Goal: Information Seeking & Learning: Learn about a topic

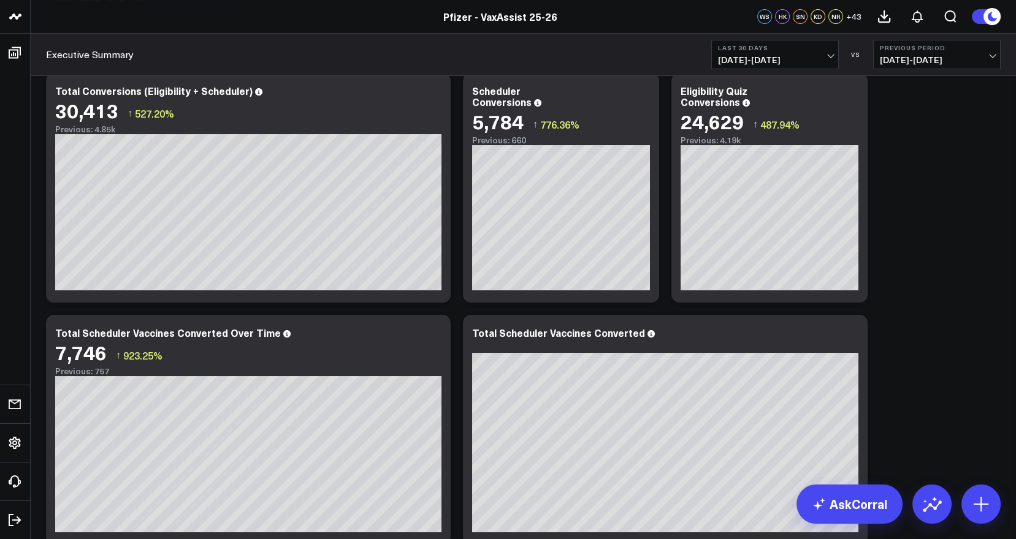
scroll to position [336, 0]
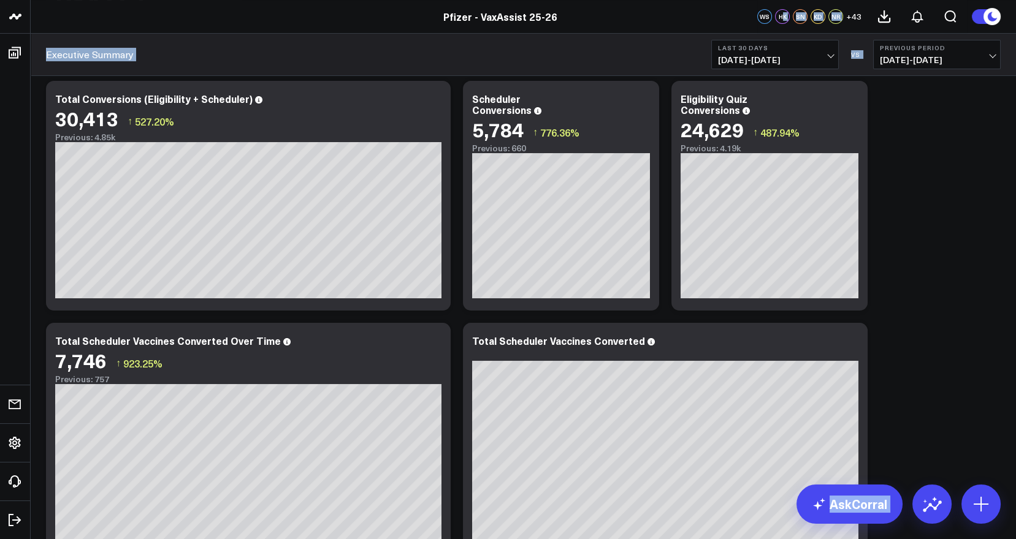
drag, startPoint x: 934, startPoint y: 174, endPoint x: 783, endPoint y: 13, distance: 220.3
drag, startPoint x: 783, startPoint y: 13, endPoint x: 896, endPoint y: 120, distance: 155.2
click at [826, 56] on span "[DATE] - [DATE]" at bounding box center [775, 60] width 114 height 10
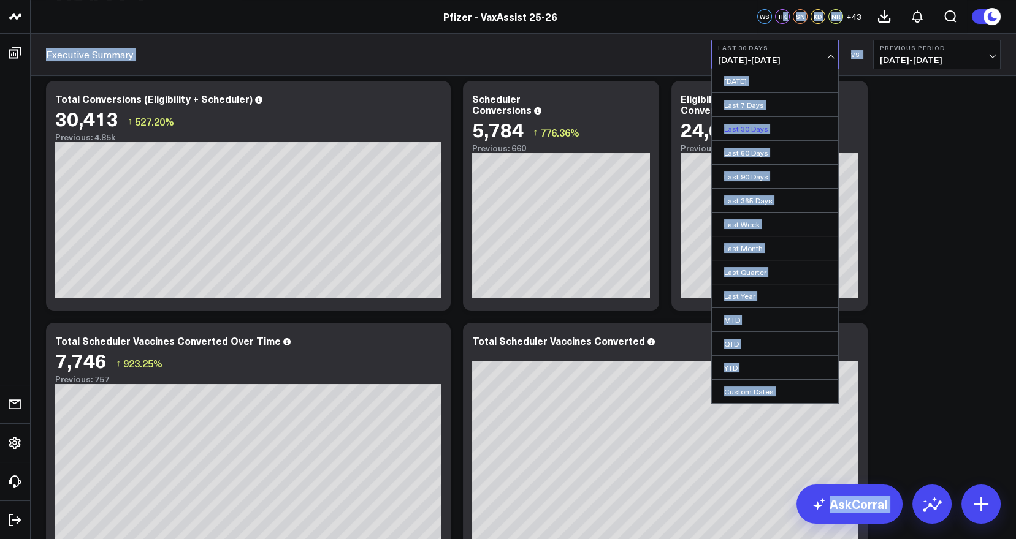
click at [733, 123] on link "Last 30 Days" at bounding box center [775, 128] width 126 height 23
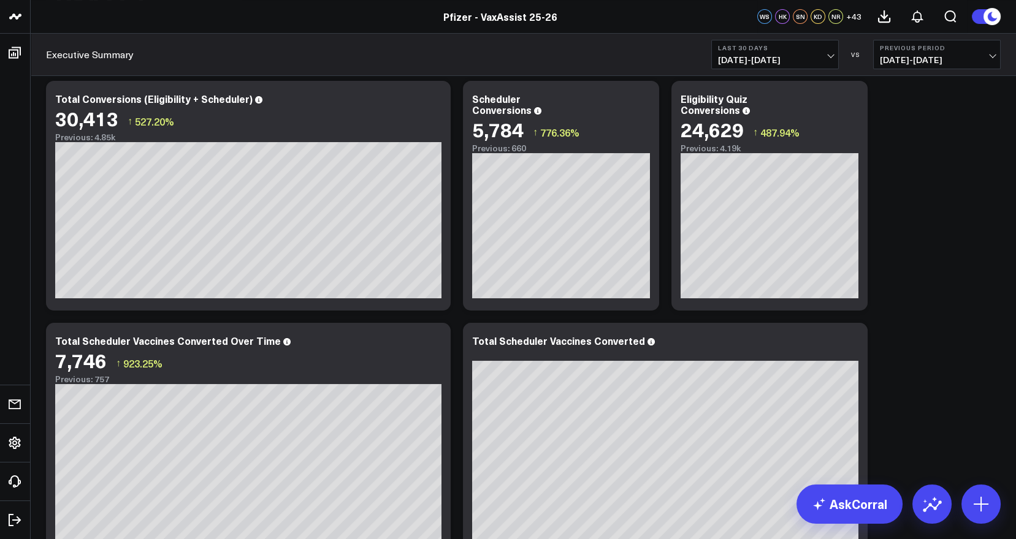
click at [989, 55] on span "[DATE] - [DATE]" at bounding box center [937, 60] width 114 height 10
click at [899, 143] on link "No Comparison" at bounding box center [937, 152] width 126 height 23
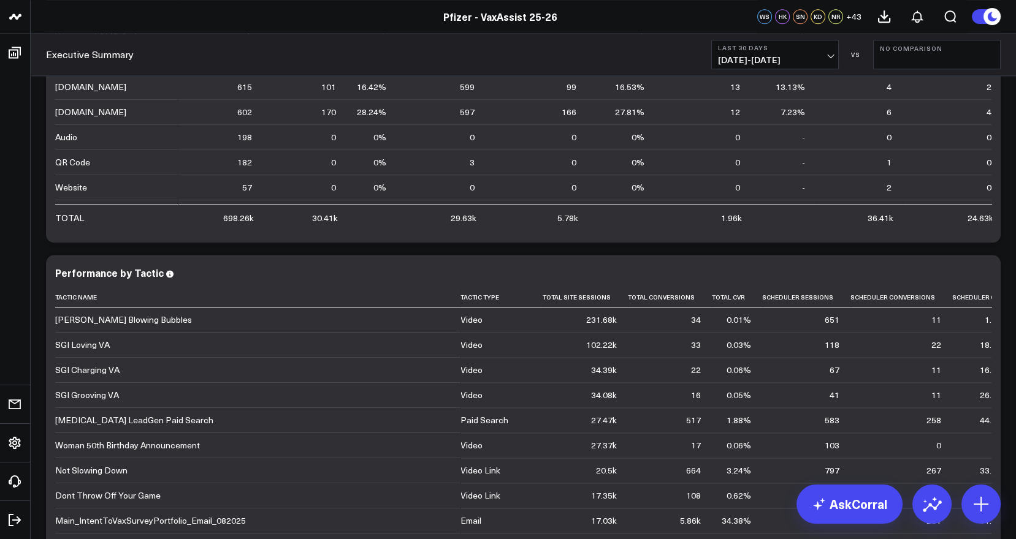
scroll to position [3261, 0]
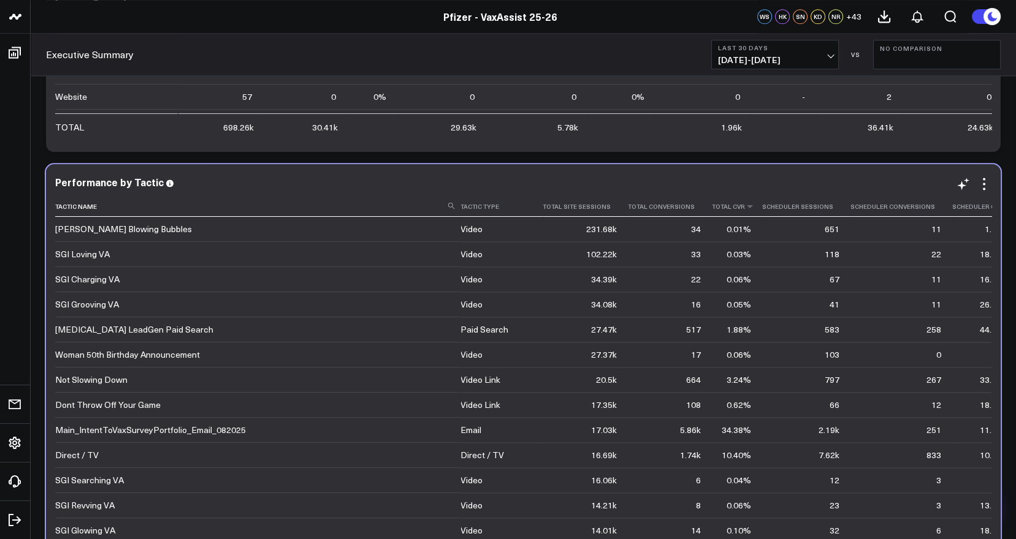
click at [720, 212] on th "Total Cvr" at bounding box center [737, 207] width 50 height 20
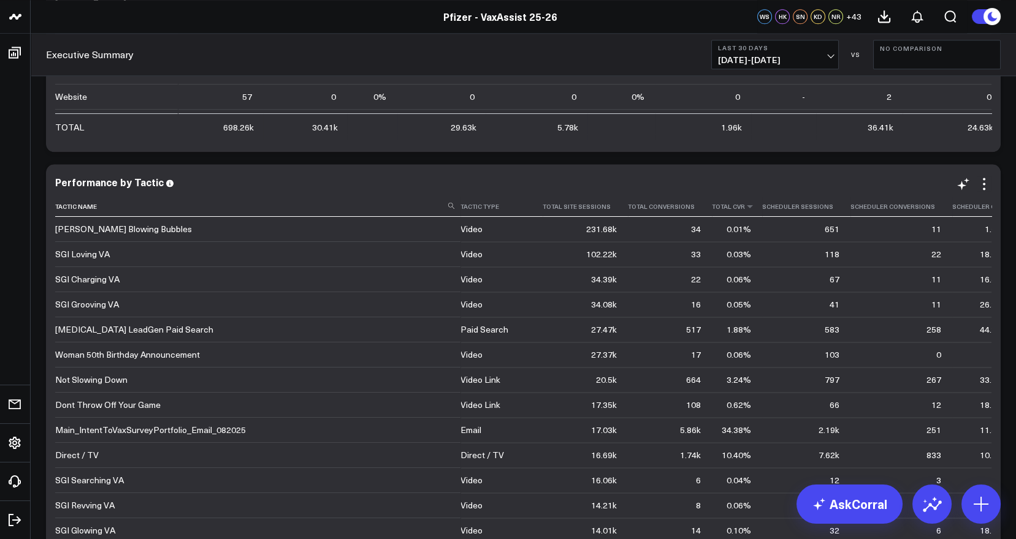
click at [721, 213] on th "Total Cvr" at bounding box center [737, 207] width 50 height 20
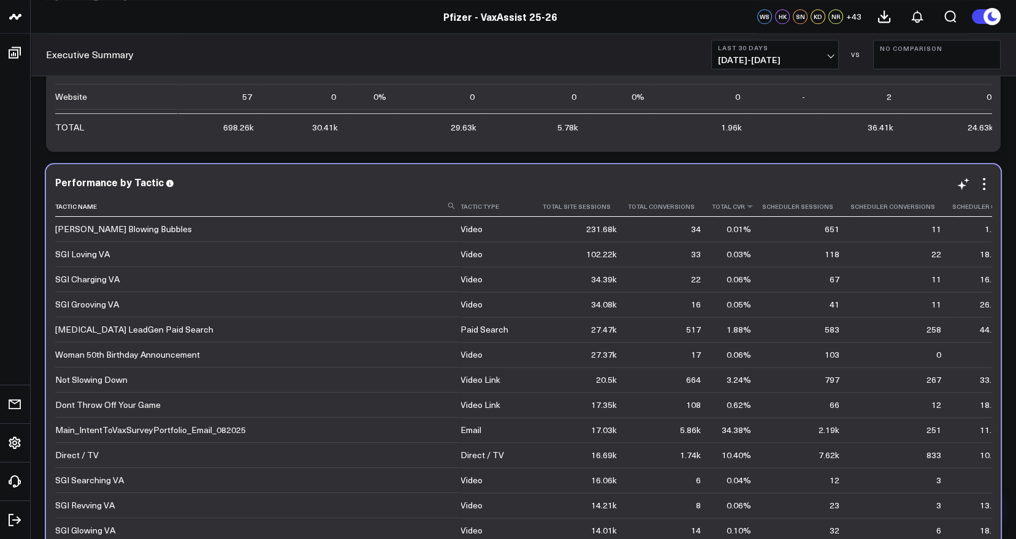
click at [717, 209] on th "Total Cvr" at bounding box center [737, 207] width 50 height 20
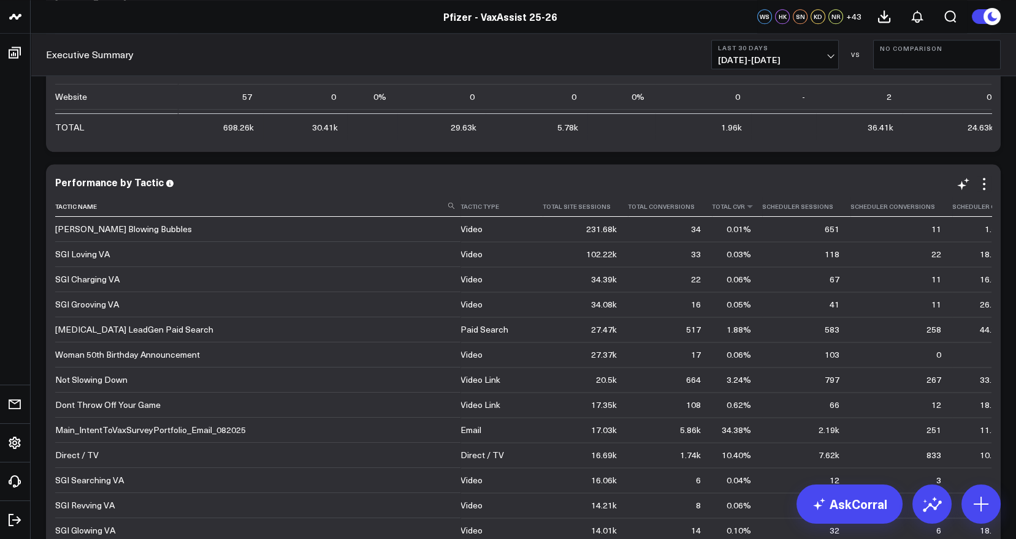
click at [717, 209] on th "Total Cvr" at bounding box center [737, 207] width 50 height 20
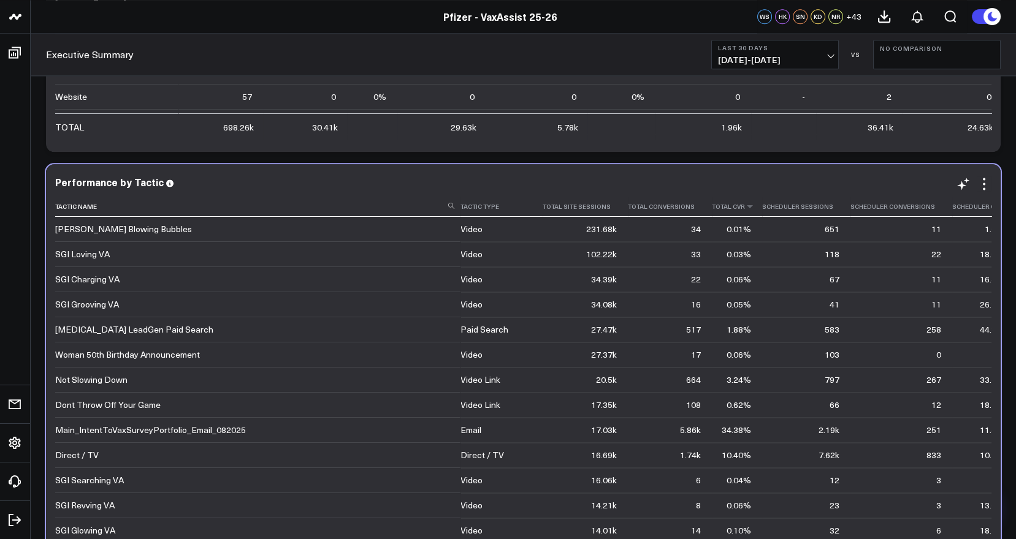
click at [717, 209] on th "Total Cvr" at bounding box center [737, 207] width 50 height 20
click at [712, 209] on th "Total Cvr" at bounding box center [737, 207] width 50 height 20
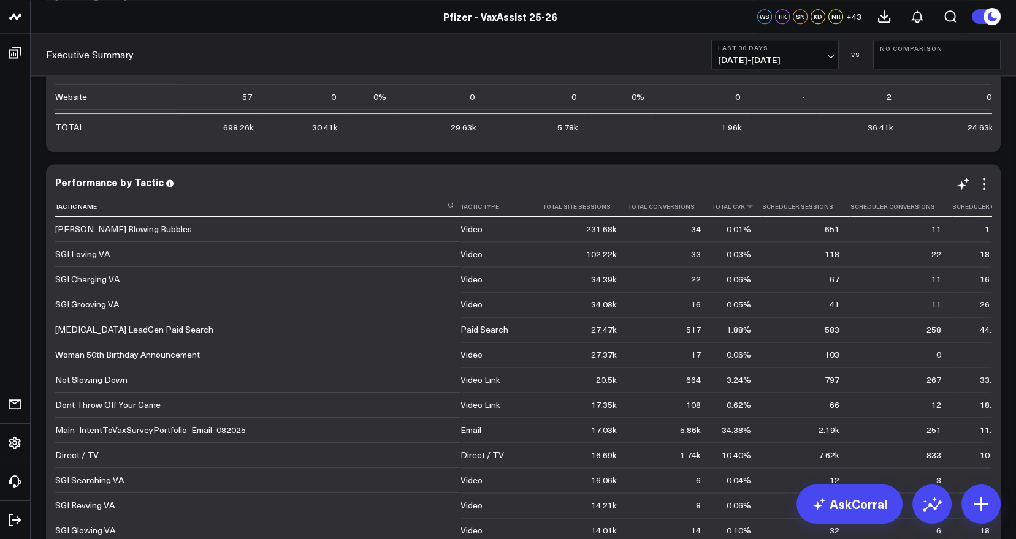
drag, startPoint x: 716, startPoint y: 211, endPoint x: 708, endPoint y: 212, distance: 8.0
click at [712, 212] on th "Total Cvr" at bounding box center [737, 207] width 50 height 20
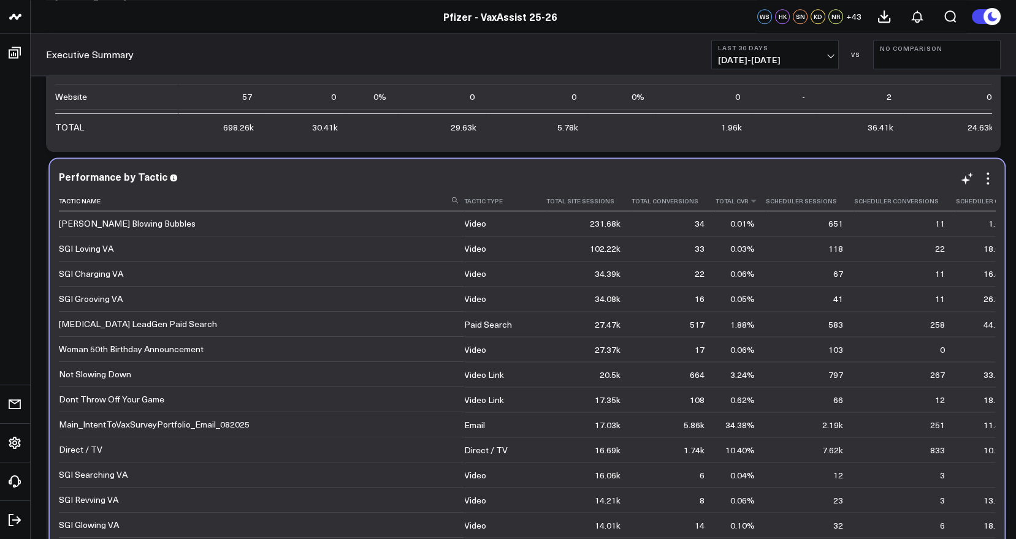
click at [715, 206] on th "Total Cvr" at bounding box center [740, 201] width 50 height 20
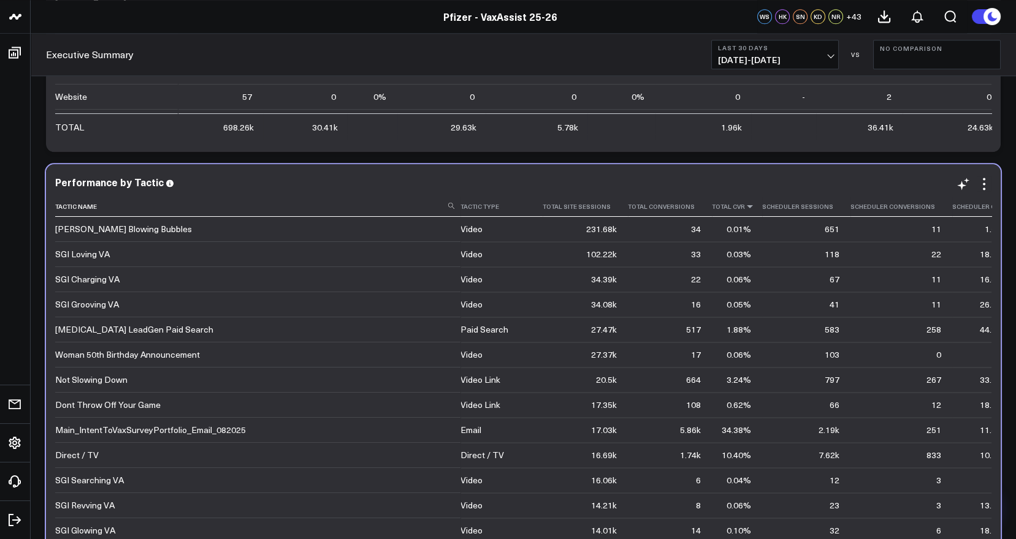
click at [745, 207] on icon at bounding box center [750, 206] width 10 height 7
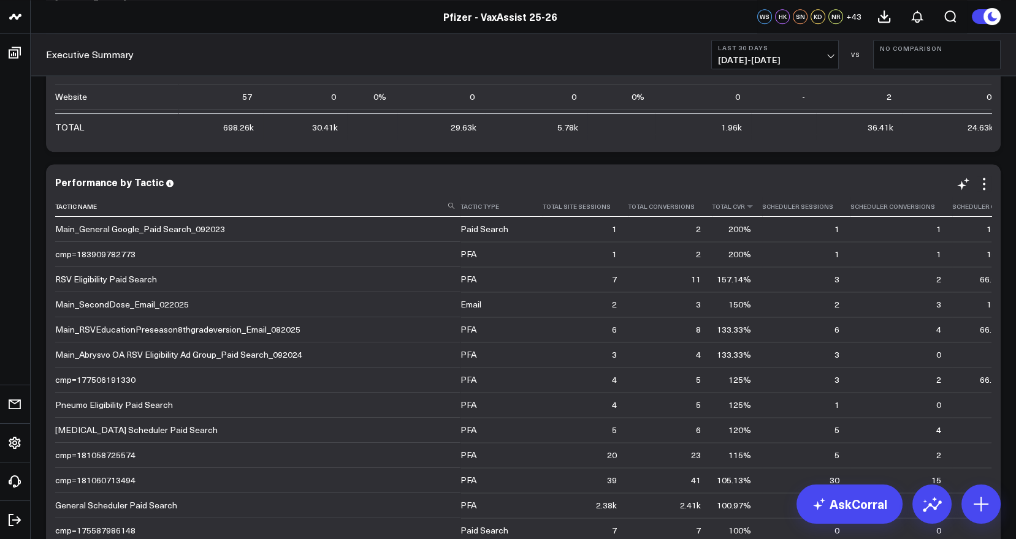
click at [717, 204] on th "Total Cvr" at bounding box center [737, 207] width 50 height 20
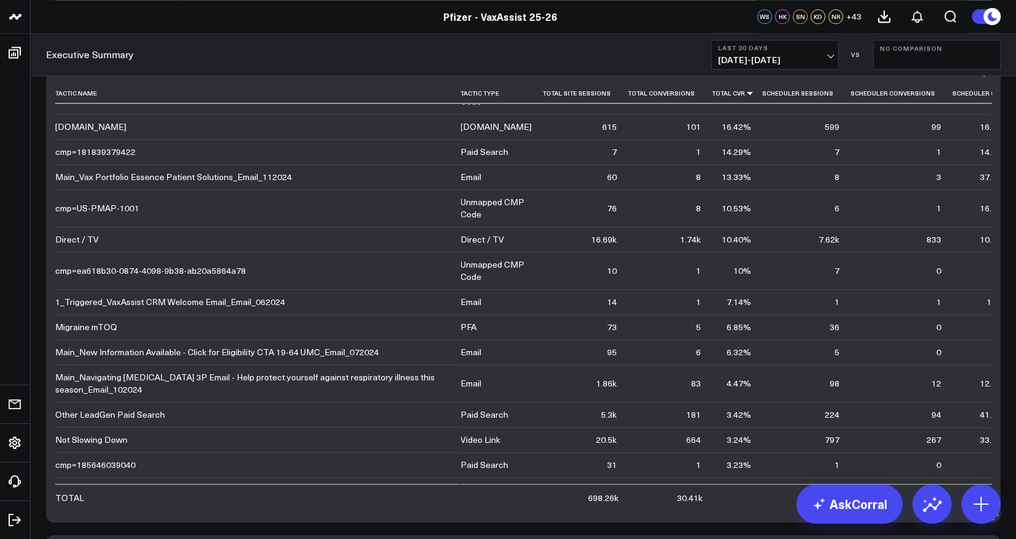
scroll to position [1837, 0]
click at [834, 63] on button "Last 30 Days [DATE] - [DATE]" at bounding box center [775, 54] width 128 height 29
click at [594, 36] on div "Executive Summary Last 30 Days [DATE] - [DATE] VS No Comparison" at bounding box center [523, 55] width 985 height 42
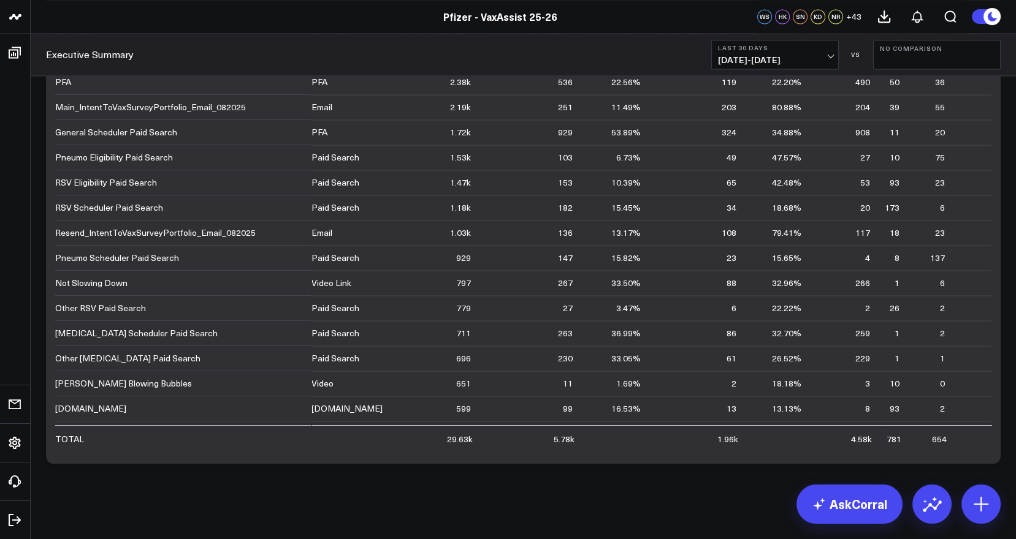
scroll to position [3922, 0]
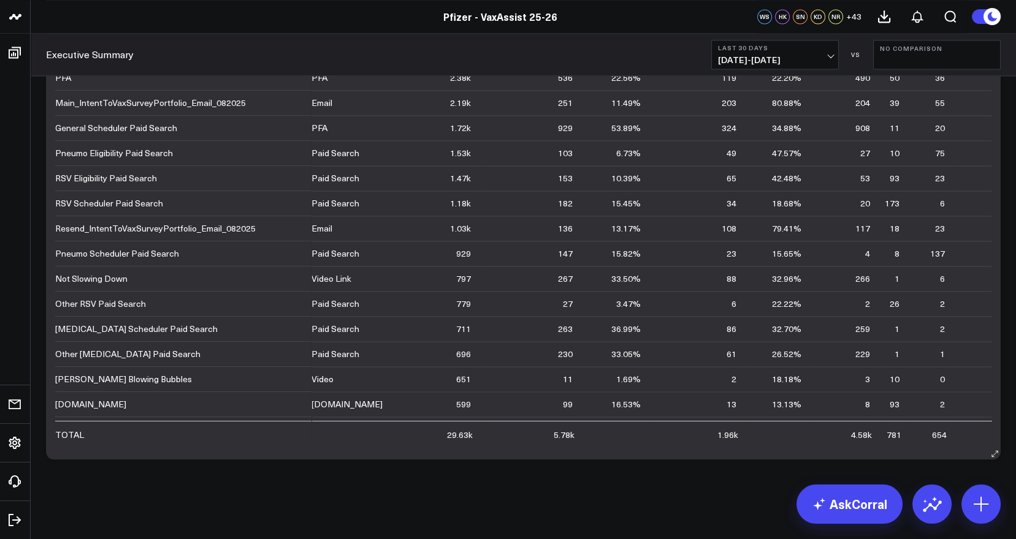
drag, startPoint x: 62, startPoint y: 506, endPoint x: 142, endPoint y: 392, distance: 139.5
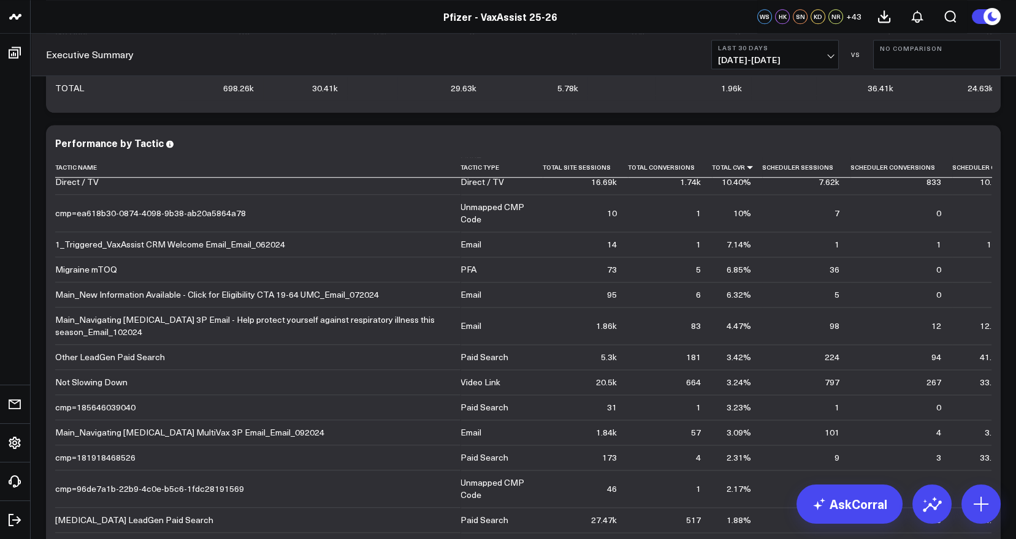
scroll to position [1783, 0]
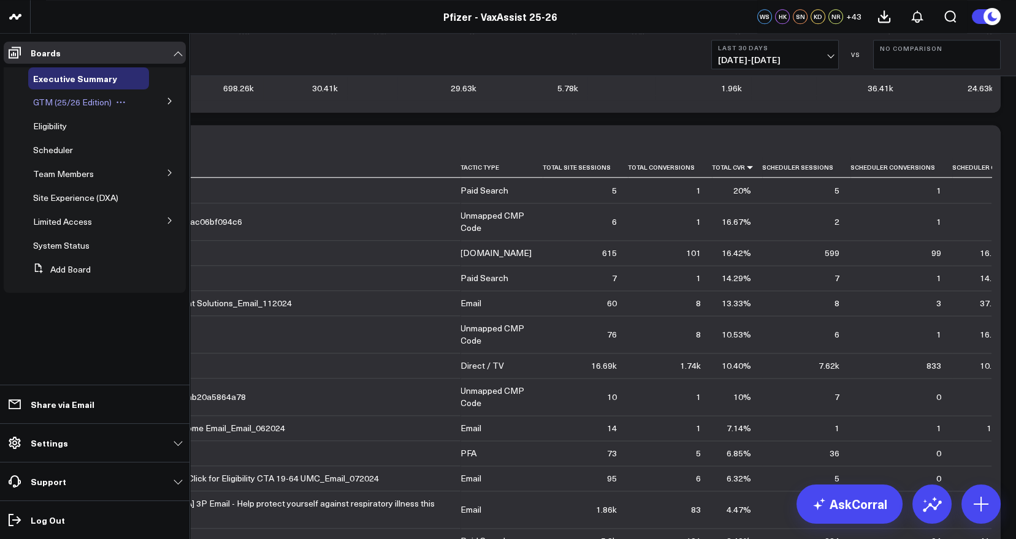
click at [133, 105] on div "GTM (25/26 Edition)" at bounding box center [88, 102] width 121 height 22
click at [156, 105] on button at bounding box center [170, 100] width 32 height 18
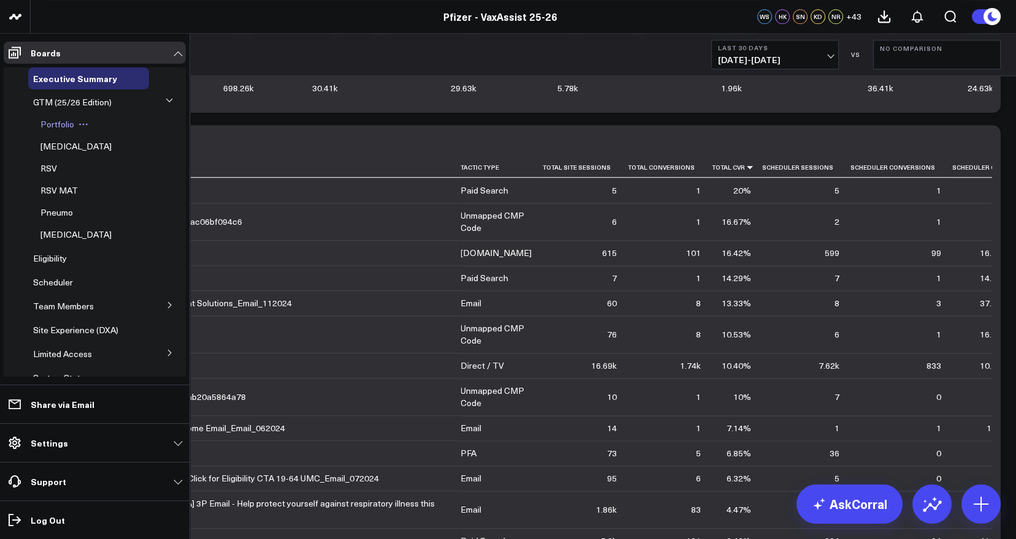
click at [63, 127] on span "Portfolio" at bounding box center [57, 124] width 34 height 12
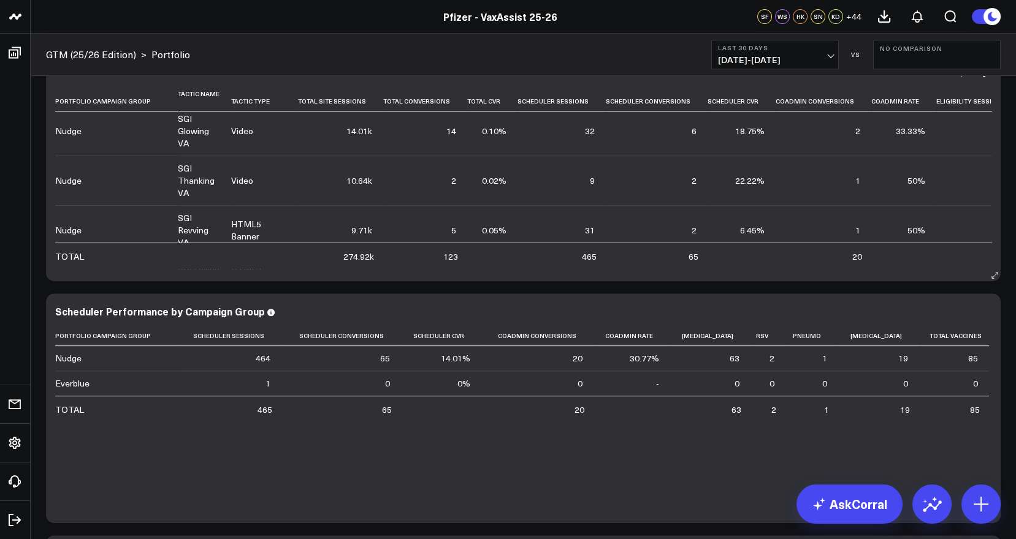
scroll to position [1100, 0]
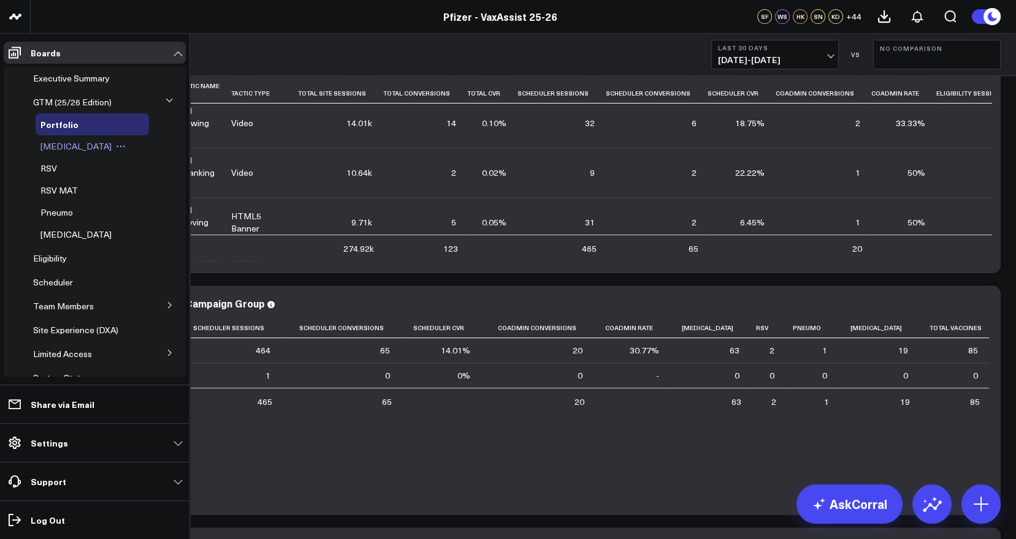
click at [67, 145] on span "[MEDICAL_DATA]" at bounding box center [75, 146] width 71 height 12
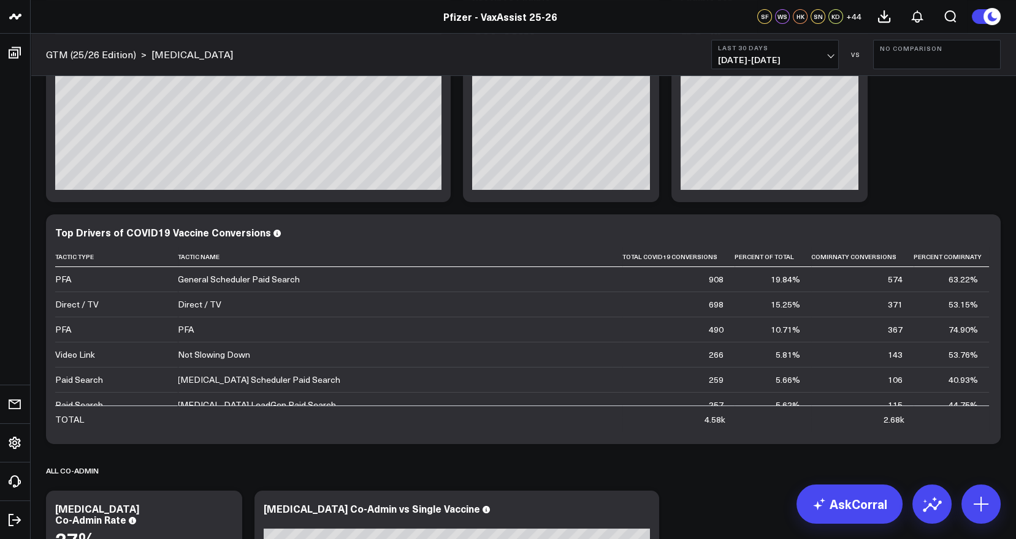
scroll to position [387, 0]
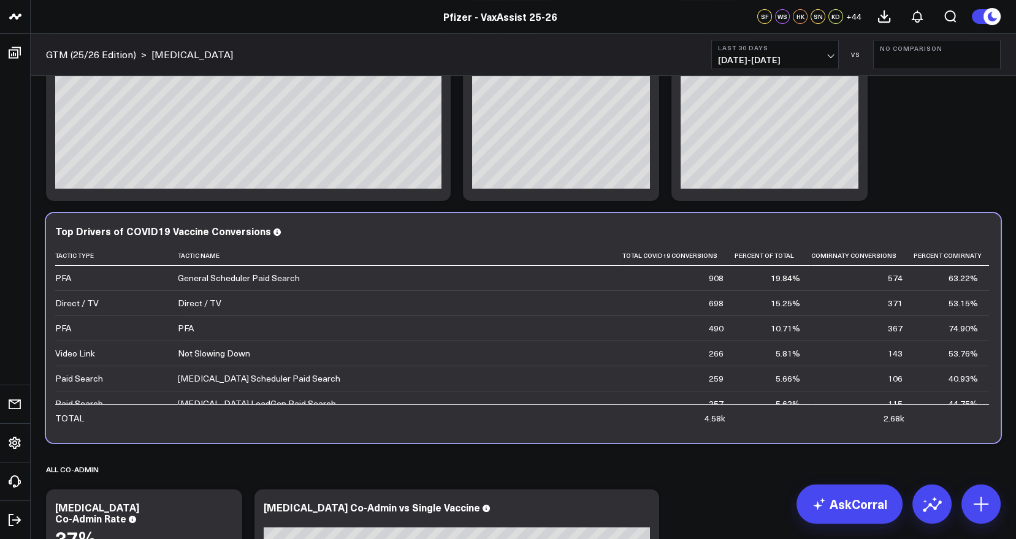
click at [948, 299] on div "53.15%" at bounding box center [962, 303] width 29 height 12
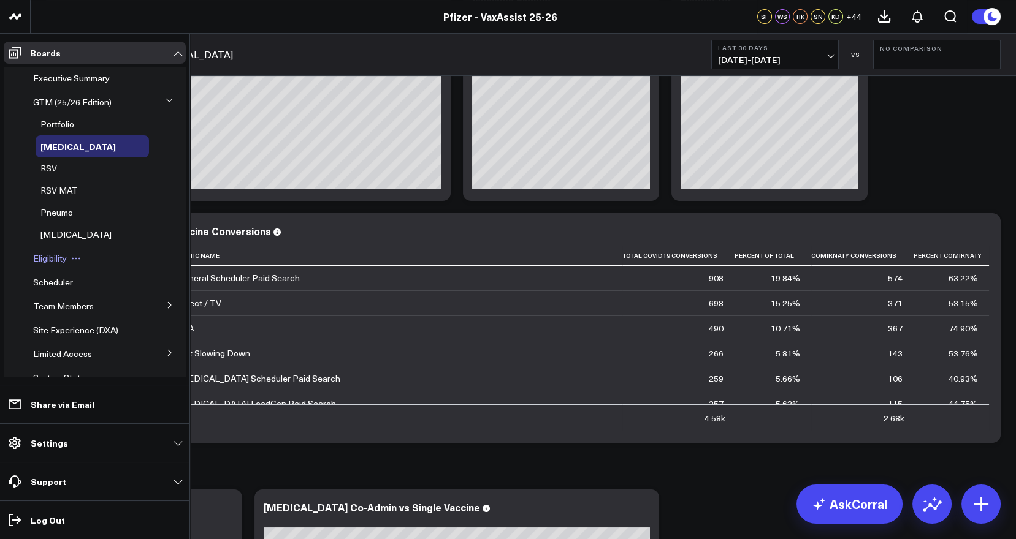
click at [50, 265] on div "Eligibility" at bounding box center [88, 259] width 121 height 22
click at [61, 258] on span "Eligibility" at bounding box center [50, 259] width 34 height 12
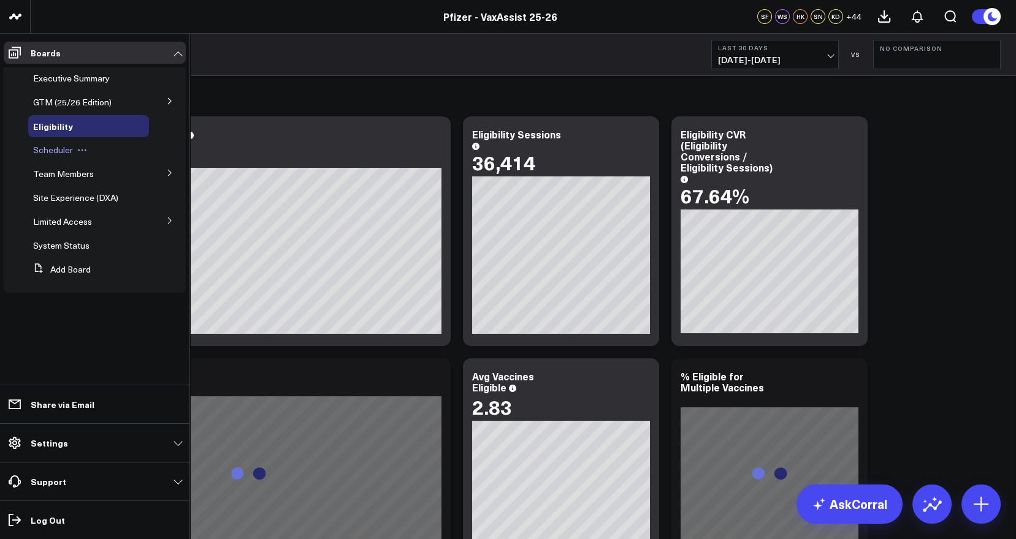
click at [62, 153] on span "Scheduler" at bounding box center [53, 150] width 40 height 12
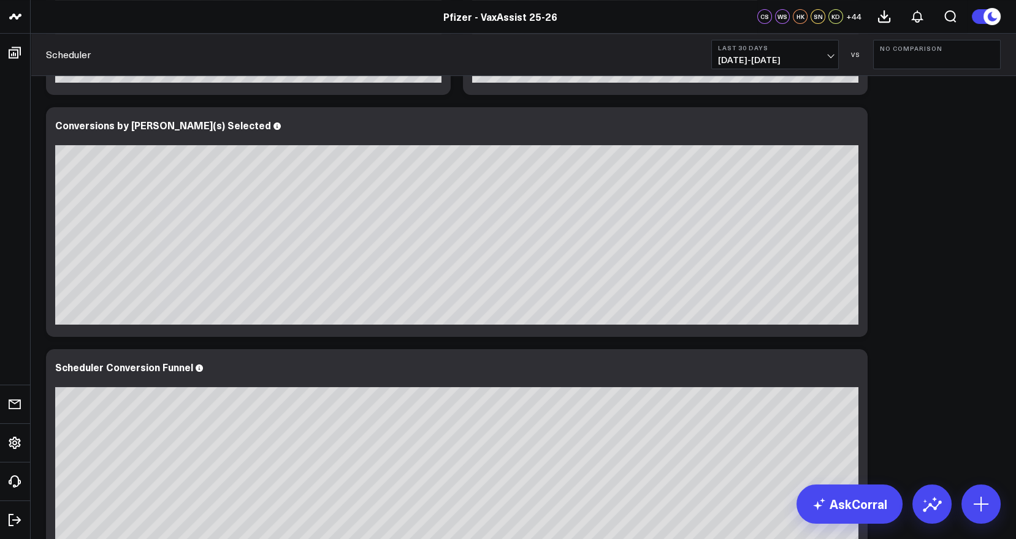
scroll to position [736, 0]
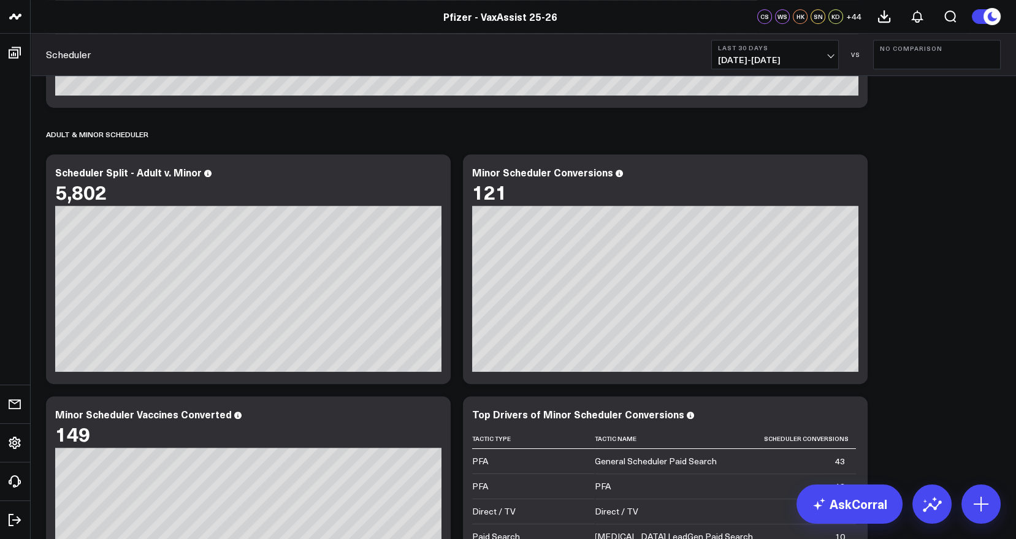
scroll to position [1211, 0]
